Goal: Task Accomplishment & Management: Manage account settings

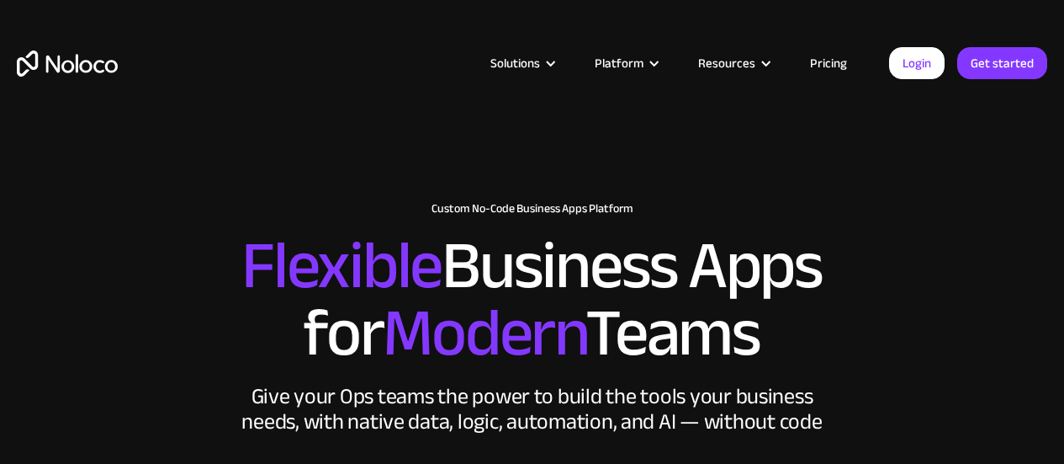
click at [910, 60] on link "Login" at bounding box center [917, 63] width 56 height 32
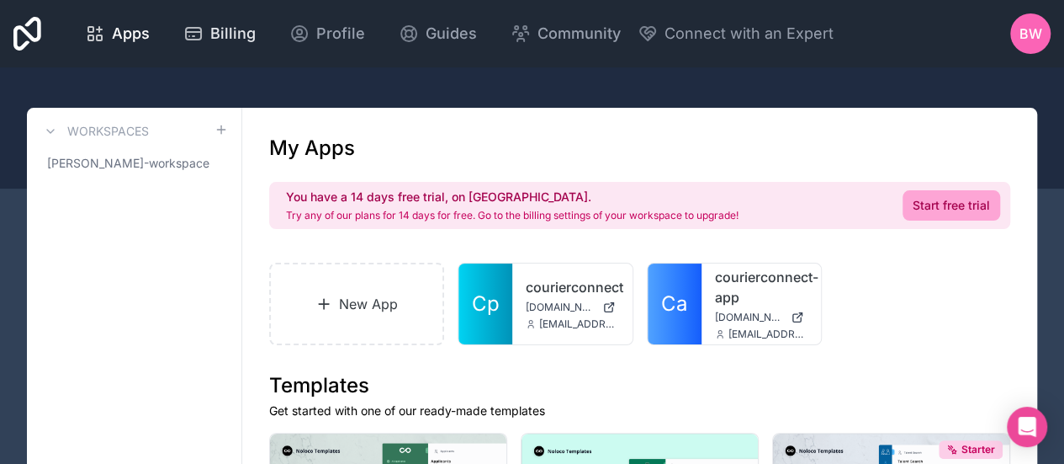
click at [243, 36] on span "Billing" at bounding box center [232, 34] width 45 height 24
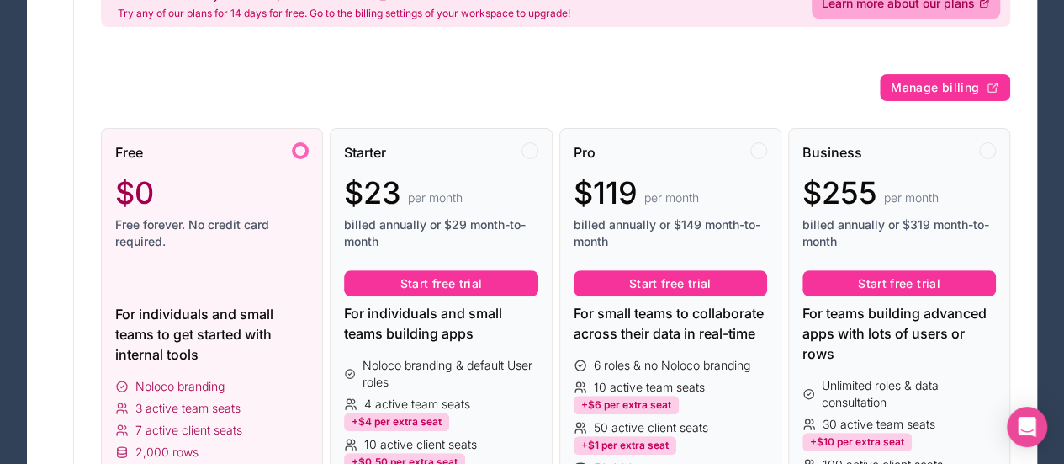
scroll to position [236, 0]
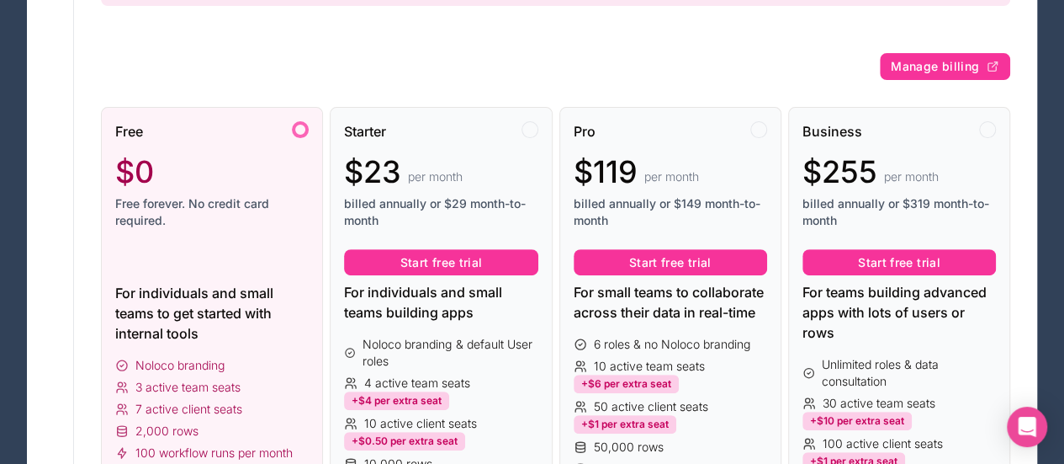
click at [236, 192] on div "$0 Free forever. No credit card required." at bounding box center [212, 192] width 194 height 74
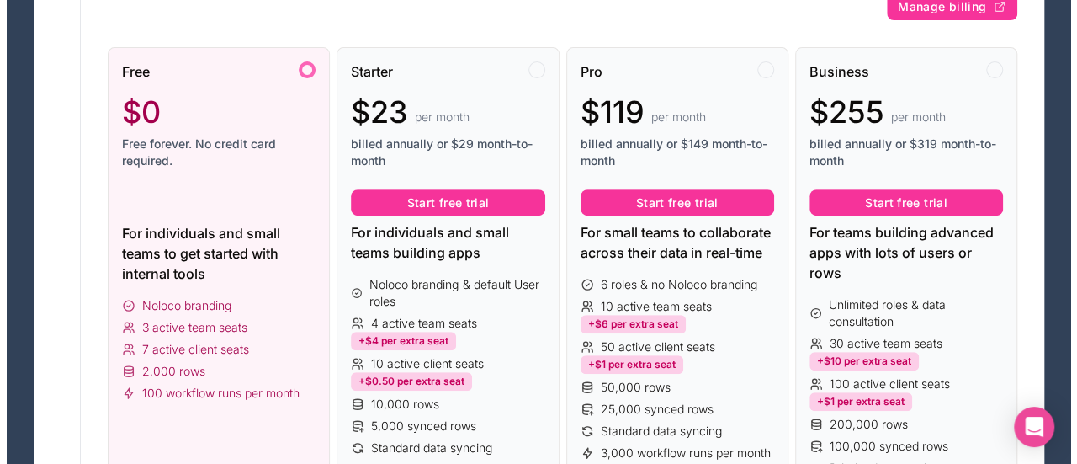
scroll to position [0, 0]
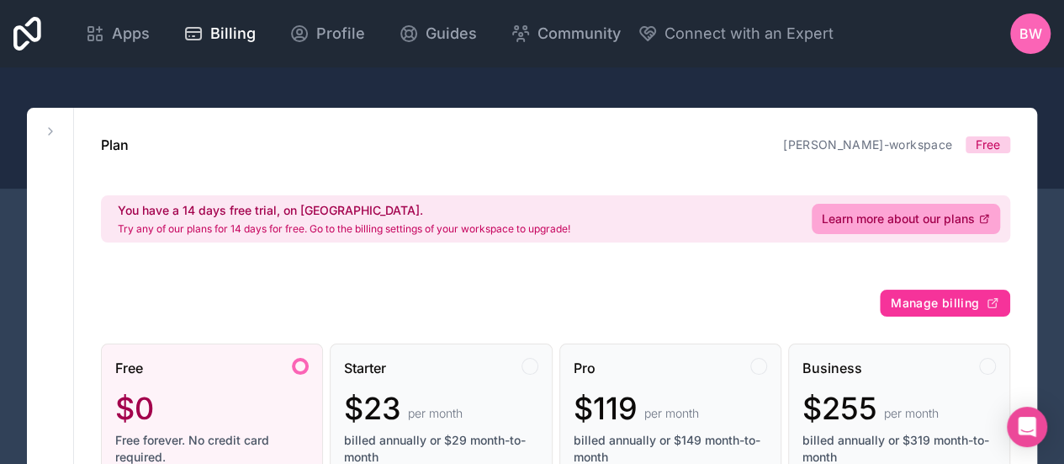
click at [853, 98] on div at bounding box center [532, 127] width 1064 height 121
click at [1031, 29] on span "BW" at bounding box center [1031, 34] width 23 height 20
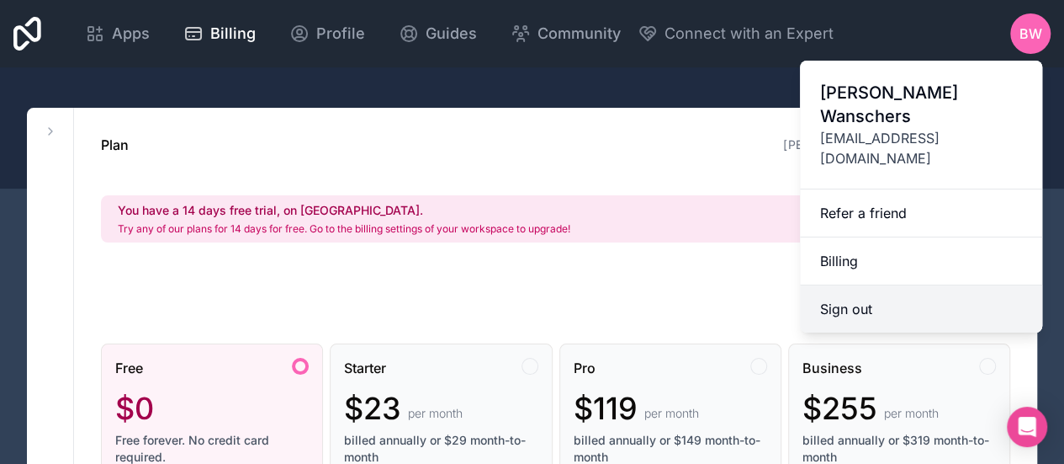
click at [863, 285] on button "Sign out" at bounding box center [921, 308] width 242 height 47
